Goal: Communication & Community: Answer question/provide support

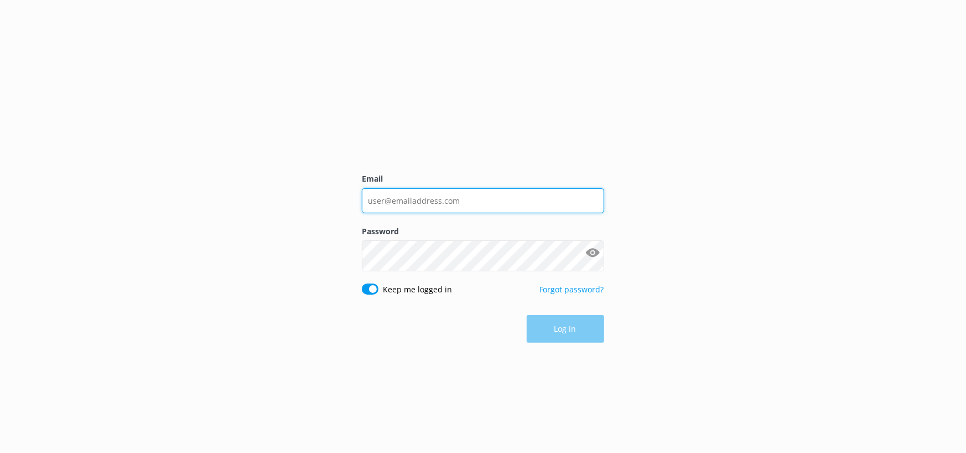
type input "[EMAIL_ADDRESS][DOMAIN_NAME]"
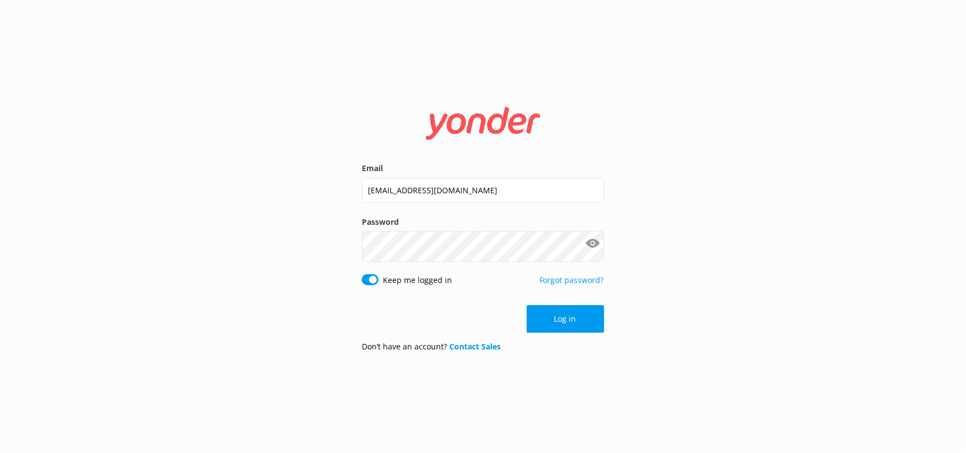
click at [552, 332] on button "Log in" at bounding box center [565, 319] width 77 height 28
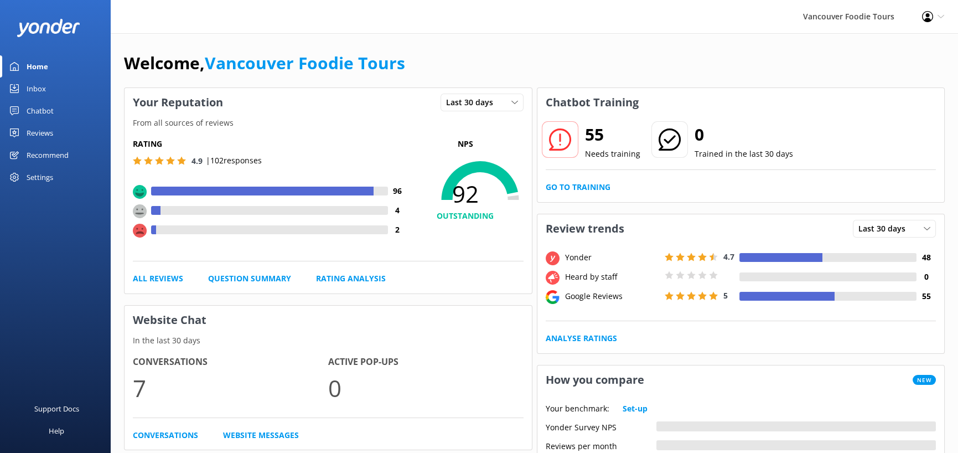
click at [49, 144] on div "Reviews" at bounding box center [40, 133] width 27 height 22
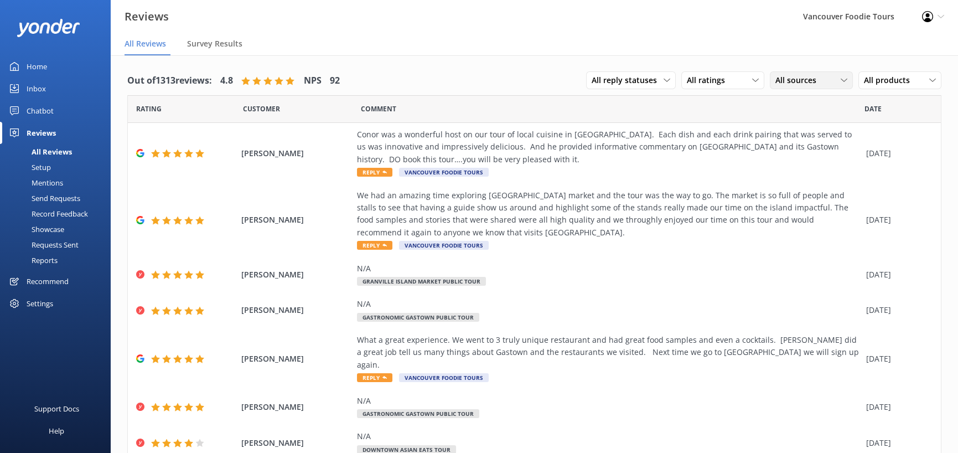
click at [775, 86] on span "All sources" at bounding box center [799, 80] width 48 height 12
click at [786, 176] on div "Google reviews" at bounding box center [818, 170] width 65 height 11
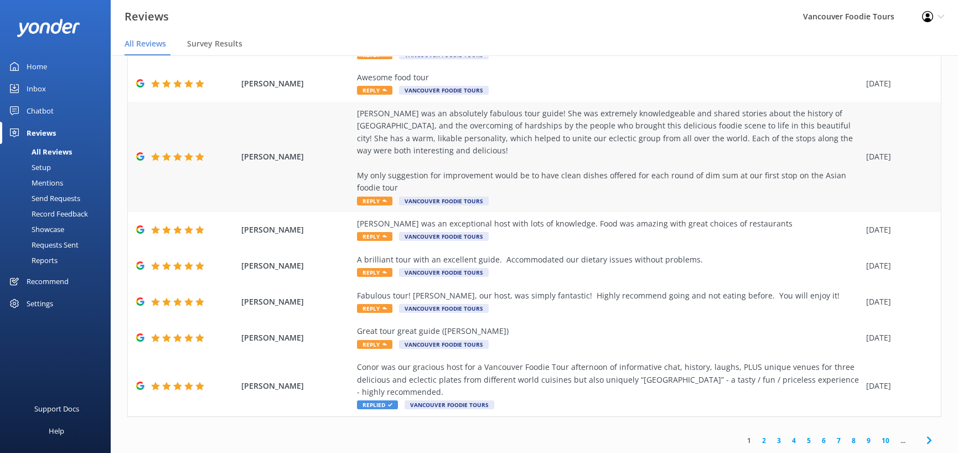
scroll to position [503, 0]
click at [636, 325] on div "Great tour great guide ([PERSON_NAME]) Reply Vancouver Foodie Tours" at bounding box center [608, 337] width 503 height 25
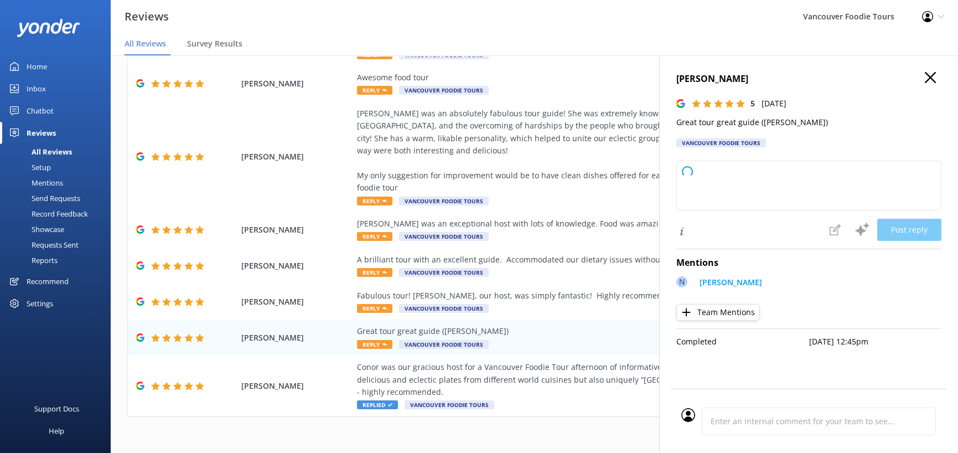
type textarea "Thank you so much for your wonderful feedback! We're thrilled you enjoyed the t…"
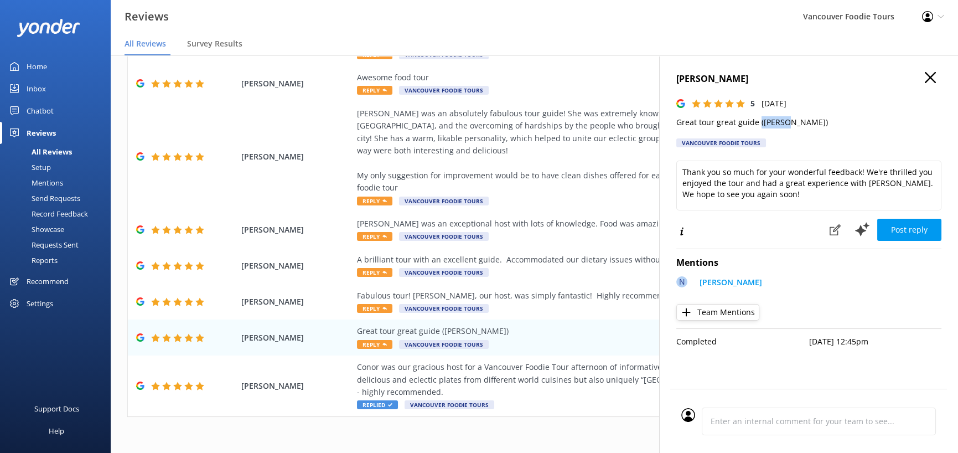
drag, startPoint x: 740, startPoint y: 152, endPoint x: 707, endPoint y: 152, distance: 32.6
click at [707, 128] on p "Great tour great guide ([PERSON_NAME])" at bounding box center [808, 122] width 265 height 12
click at [924, 83] on use "button" at bounding box center [929, 77] width 11 height 11
